Goal: Task Accomplishment & Management: Manage account settings

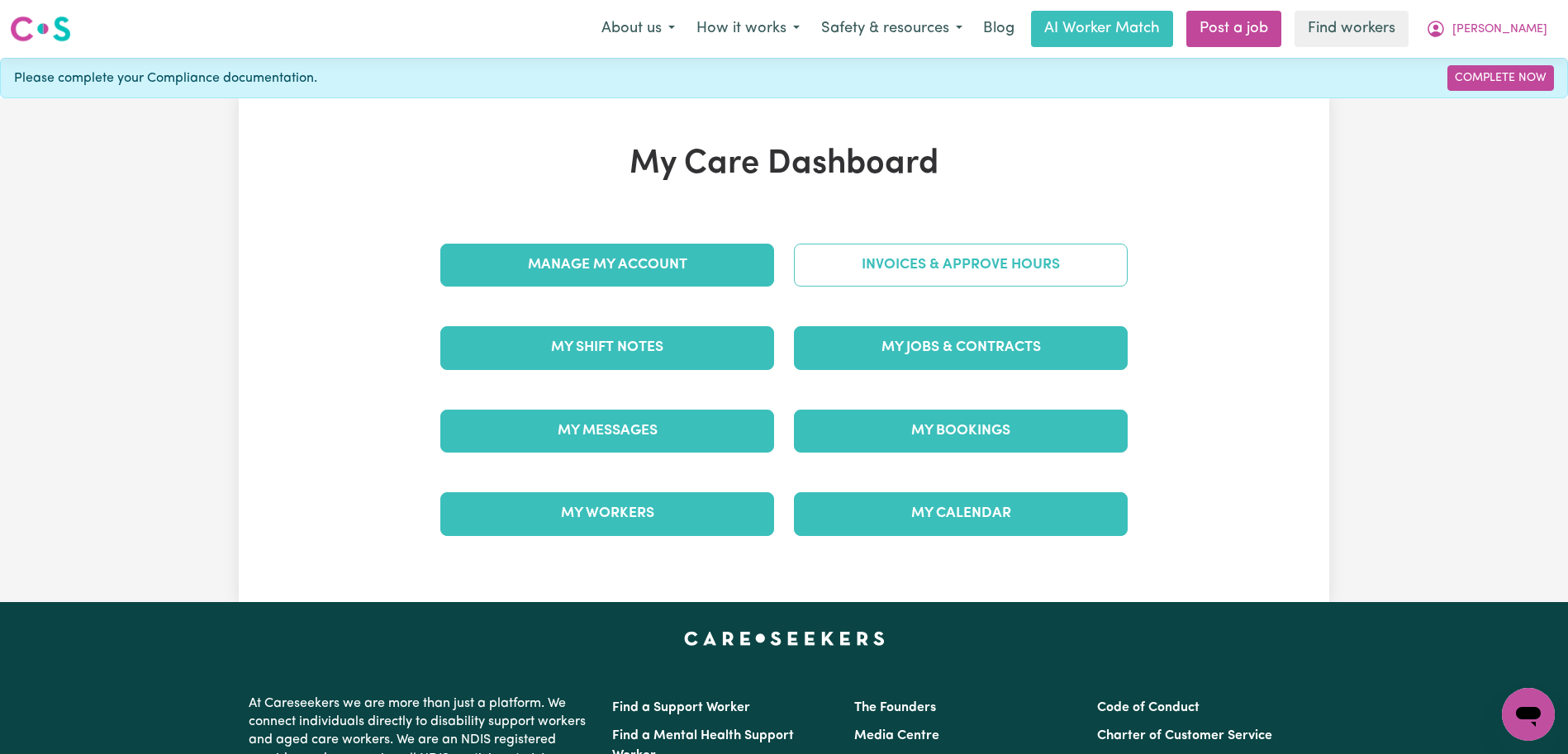
click at [808, 258] on link "Invoices & Approve Hours" at bounding box center [961, 265] width 334 height 43
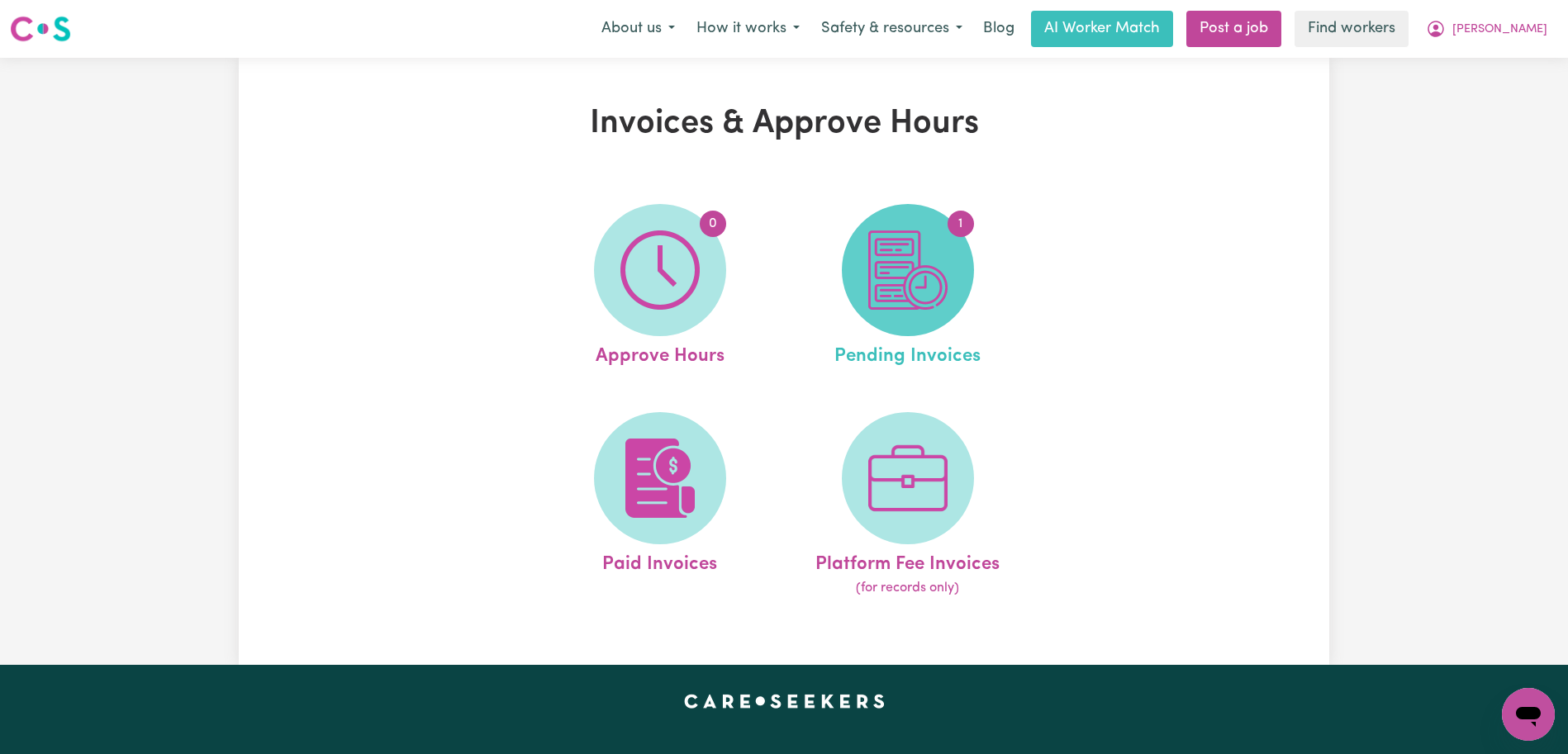
click at [896, 280] on img at bounding box center [908, 269] width 79 height 79
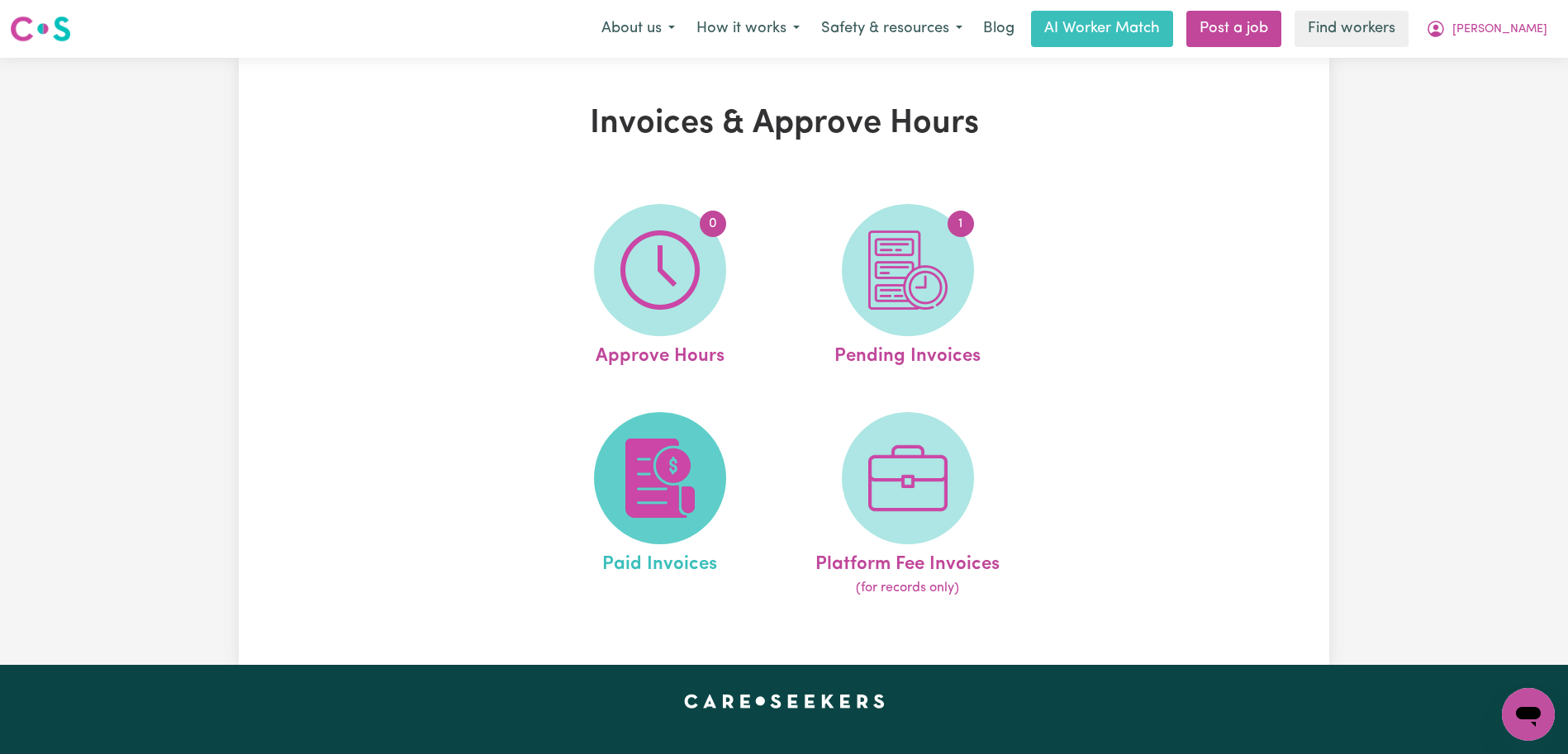
click at [627, 475] on img at bounding box center [660, 478] width 79 height 79
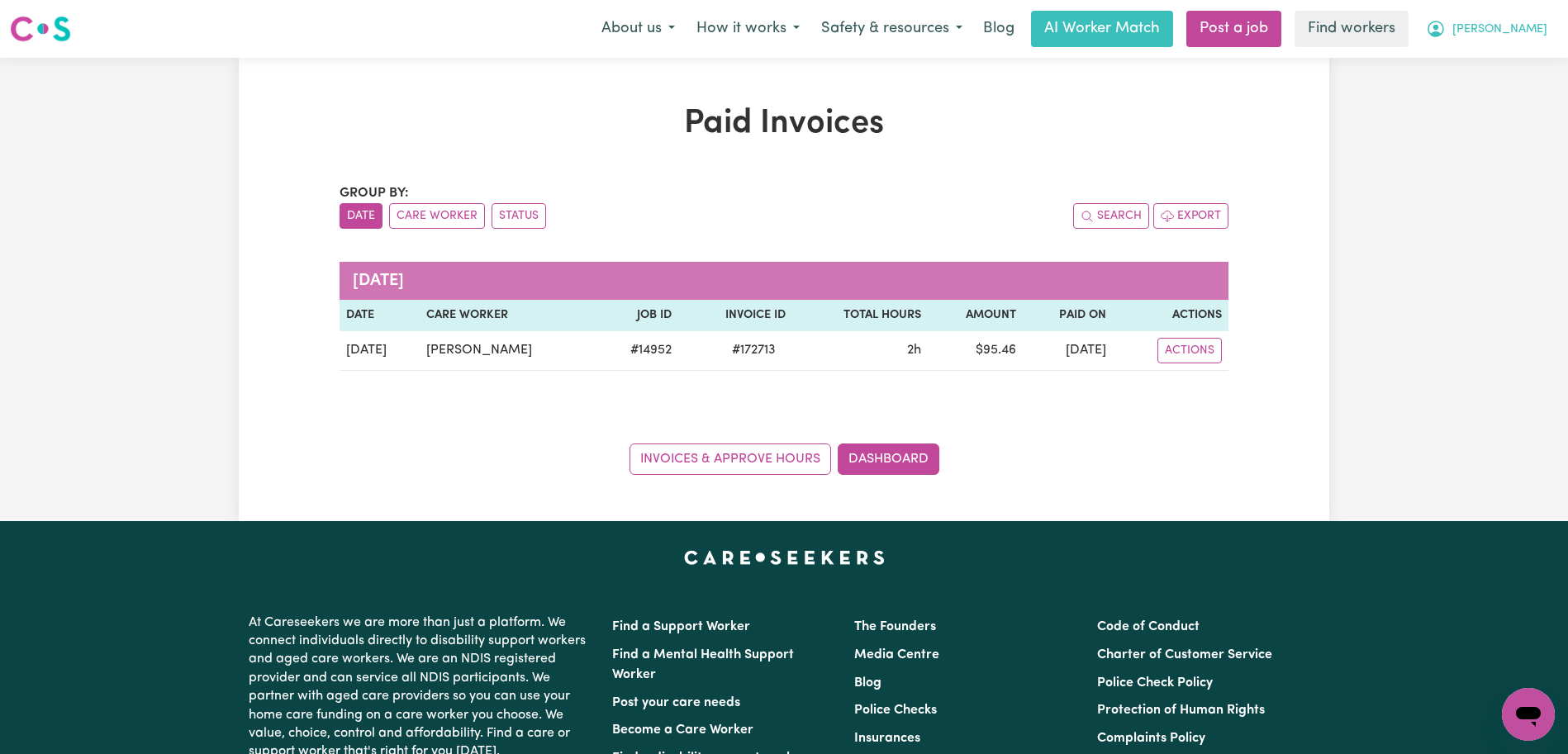
click at [1541, 22] on span "[PERSON_NAME]" at bounding box center [1499, 29] width 95 height 19
click at [1491, 96] on link "Logout" at bounding box center [1492, 95] width 130 height 31
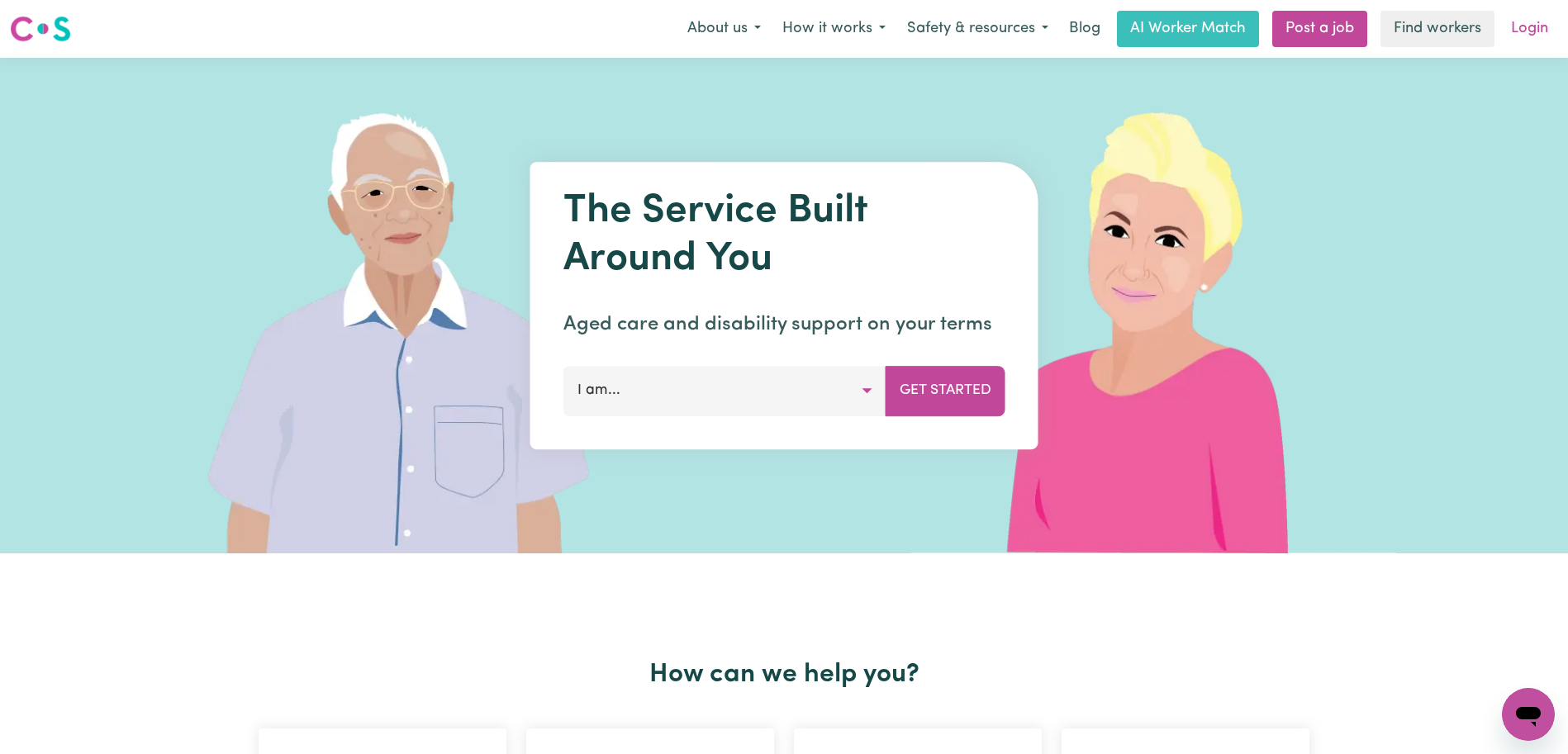
click at [1514, 38] on link "Login" at bounding box center [1530, 28] width 57 height 36
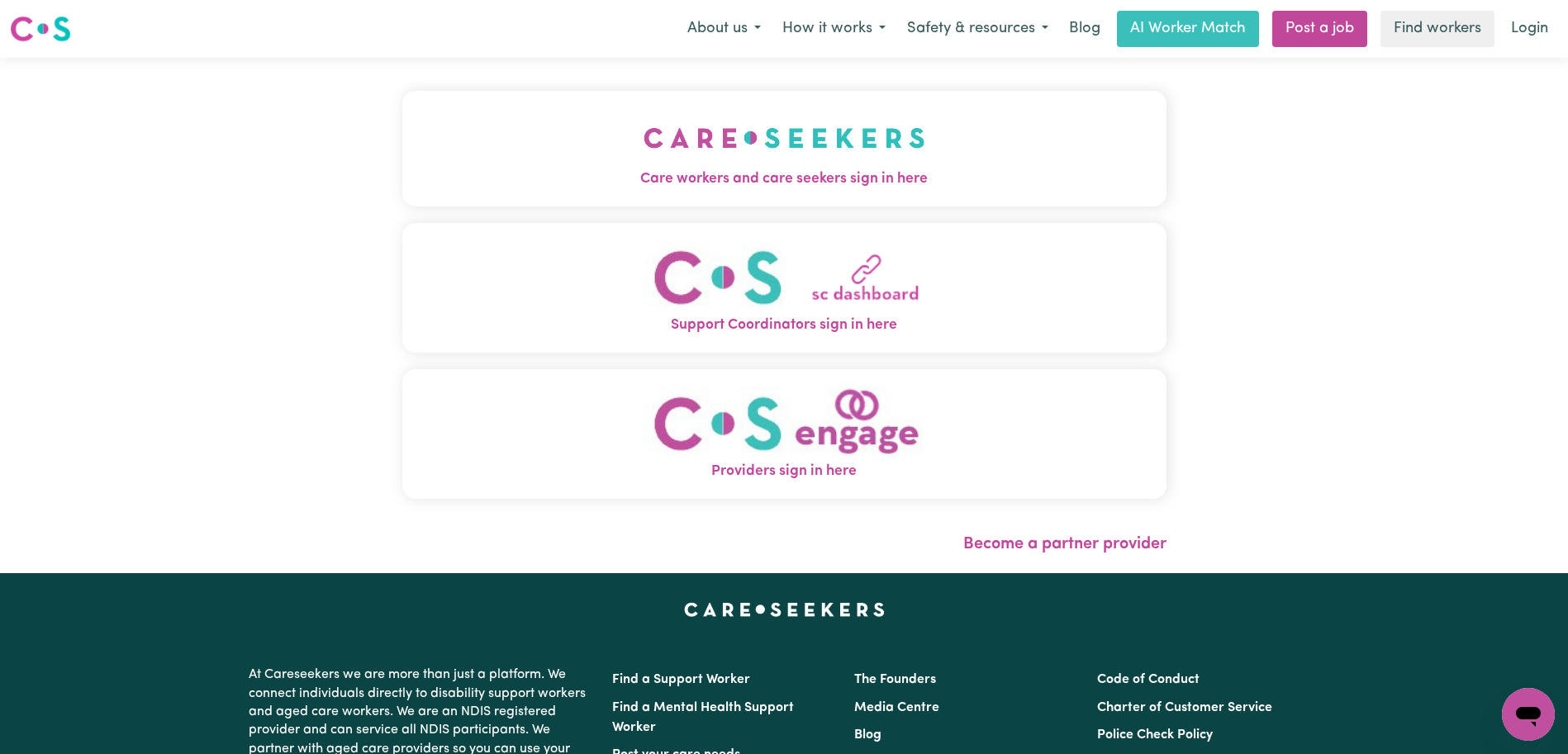
click at [693, 125] on img "Care workers and care seekers sign in here" at bounding box center [784, 138] width 282 height 61
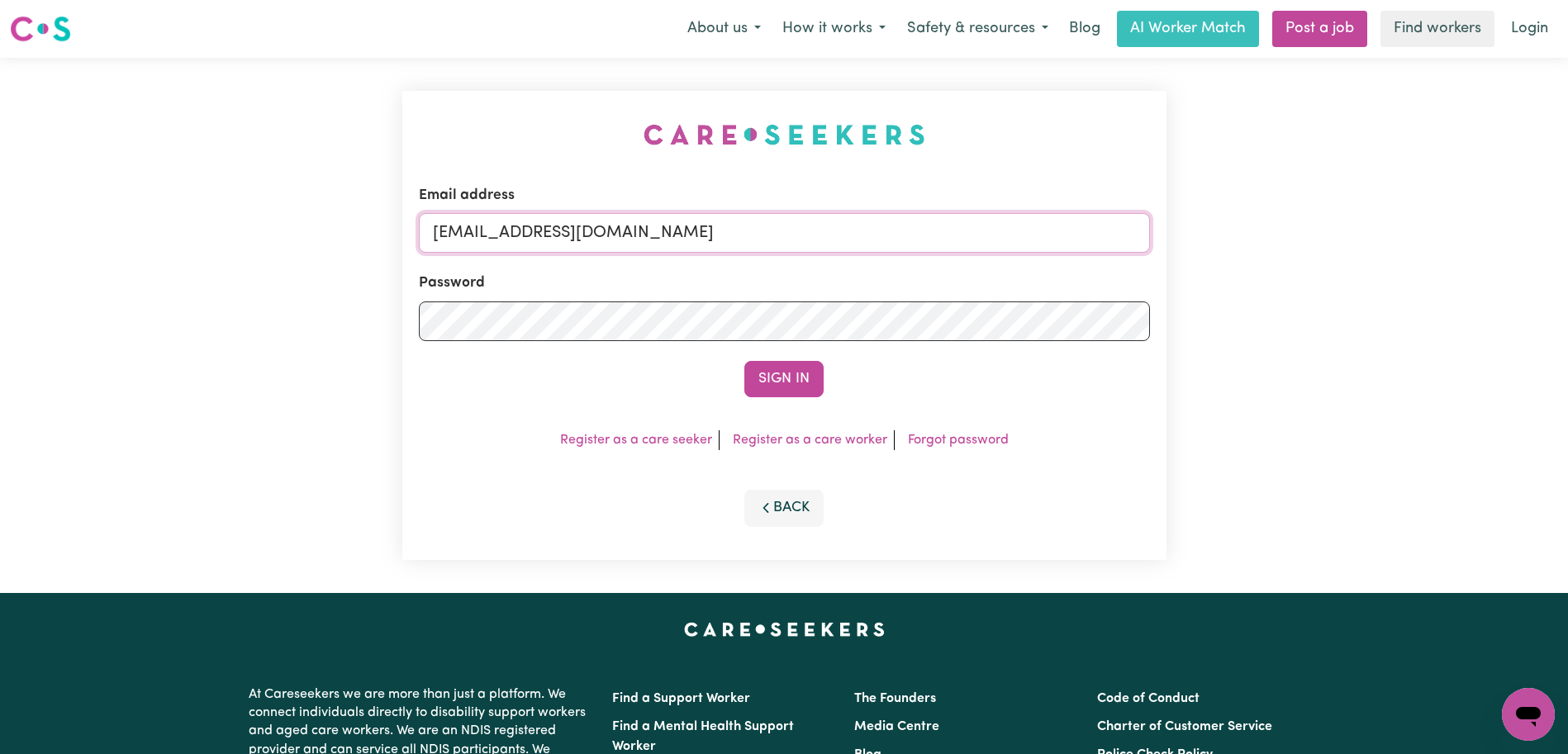
drag, startPoint x: 925, startPoint y: 241, endPoint x: 517, endPoint y: 232, distance: 408.1
click at [517, 232] on input "[EMAIL_ADDRESS][DOMAIN_NAME]" at bounding box center [784, 233] width 732 height 39
paste input "VincenzinaFilippoHHHCS"
type input "[EMAIL_ADDRESS][DOMAIN_NAME]"
click at [744, 361] on button "Sign In" at bounding box center [784, 379] width 79 height 36
